Goal: Check status: Check status

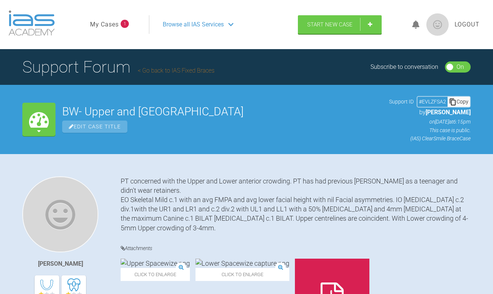
click at [413, 23] on icon at bounding box center [415, 24] width 7 height 9
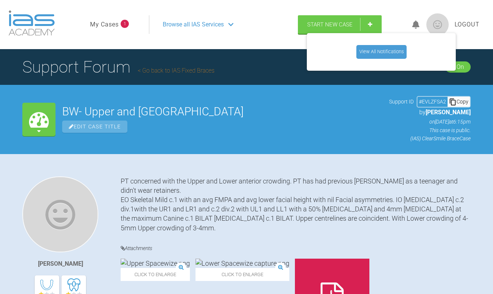
click at [116, 23] on link "My Cases" at bounding box center [104, 25] width 29 height 10
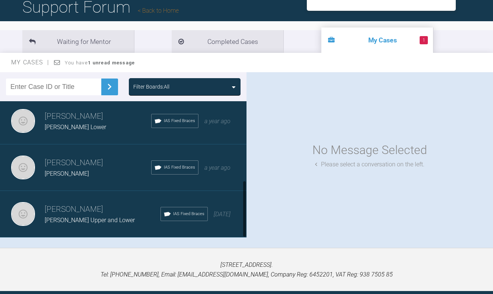
scroll to position [61, 0]
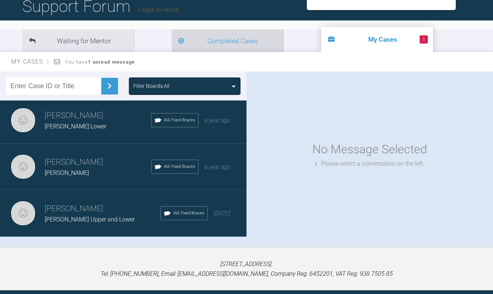
click at [188, 42] on li "Completed Cases" at bounding box center [228, 40] width 112 height 23
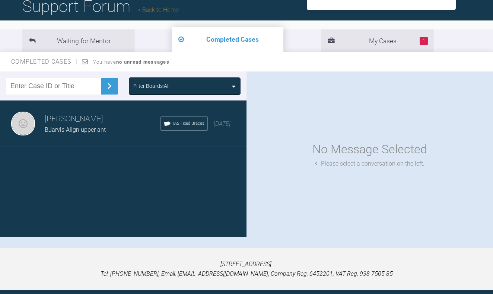
click at [87, 123] on h3 "[PERSON_NAME]" at bounding box center [103, 119] width 116 height 13
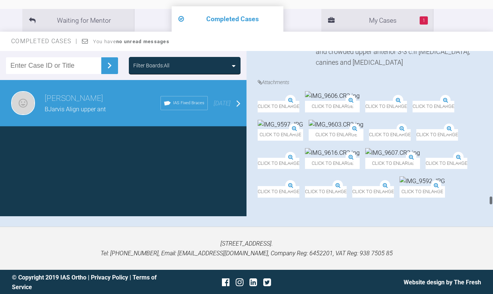
scroll to position [11051, 0]
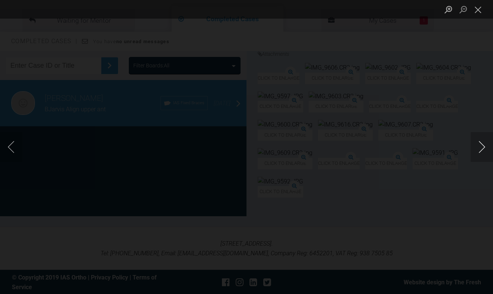
click at [478, 140] on button "Next image" at bounding box center [482, 147] width 22 height 30
click at [479, 144] on button "Next image" at bounding box center [482, 147] width 22 height 30
click at [479, 6] on button "Close lightbox" at bounding box center [478, 9] width 15 height 13
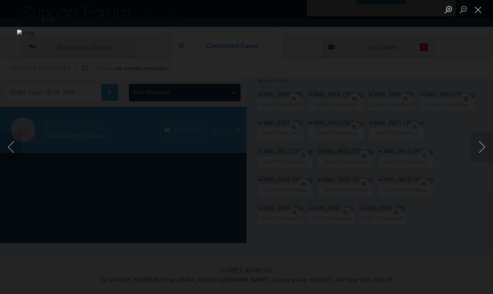
scroll to position [54, 0]
click at [480, 10] on button "Close lightbox" at bounding box center [478, 9] width 15 height 13
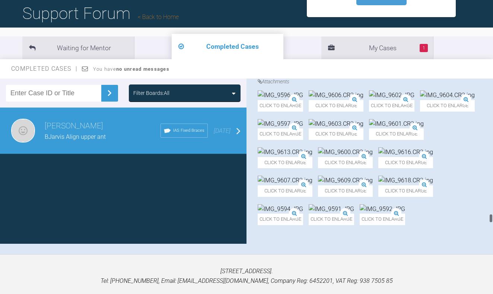
scroll to position [10312, 0]
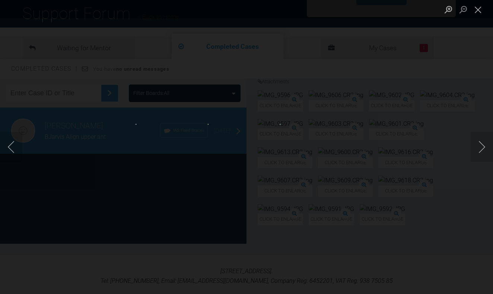
click at [324, 147] on img "Lightbox" at bounding box center [319, 147] width 78 height 47
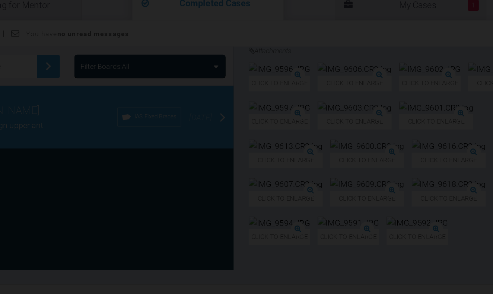
scroll to position [53, 0]
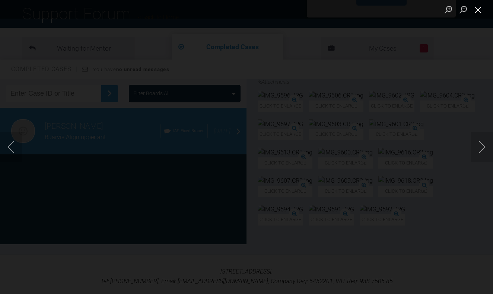
click at [480, 6] on button "Close lightbox" at bounding box center [478, 9] width 15 height 13
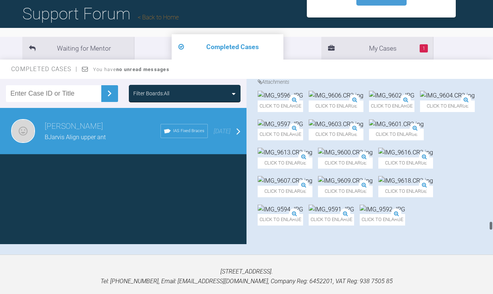
scroll to position [10857, 0]
